Goal: Task Accomplishment & Management: Complete application form

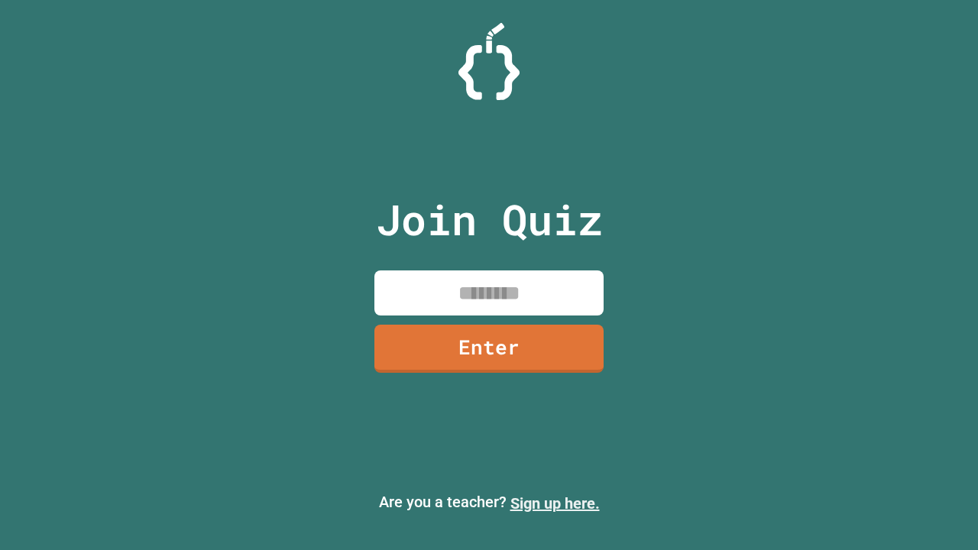
click at [555, 503] on link "Sign up here." at bounding box center [554, 503] width 89 height 18
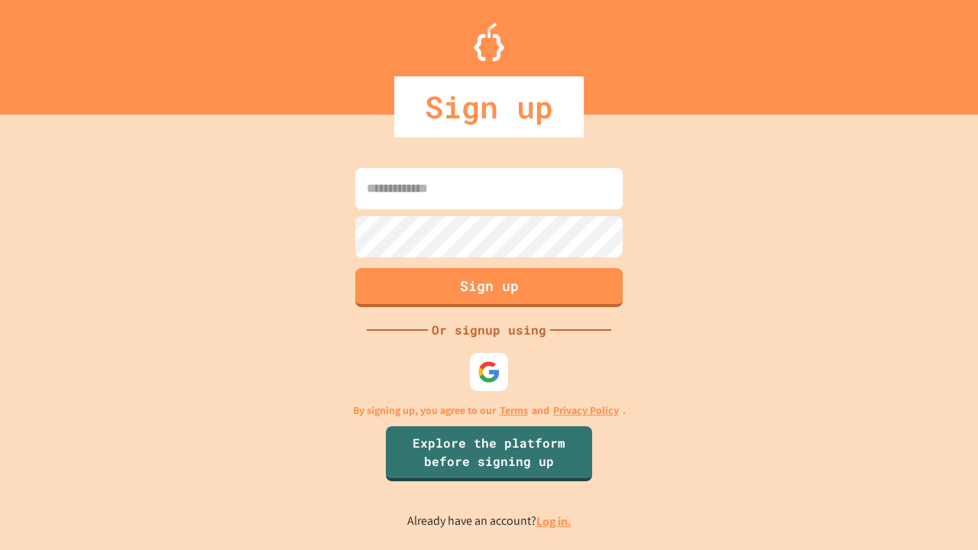
click at [555, 521] on link "Log in." at bounding box center [553, 521] width 35 height 16
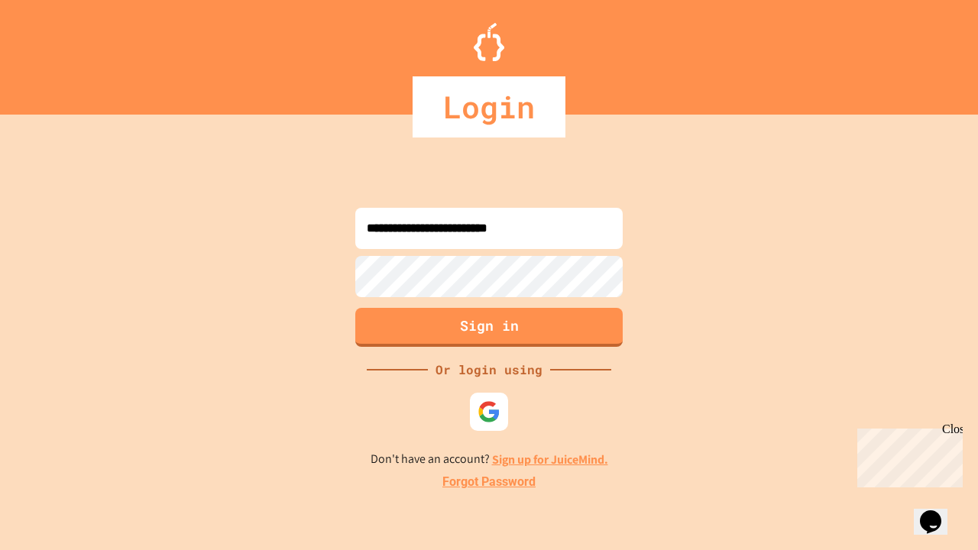
type input "**********"
